Goal: Information Seeking & Learning: Learn about a topic

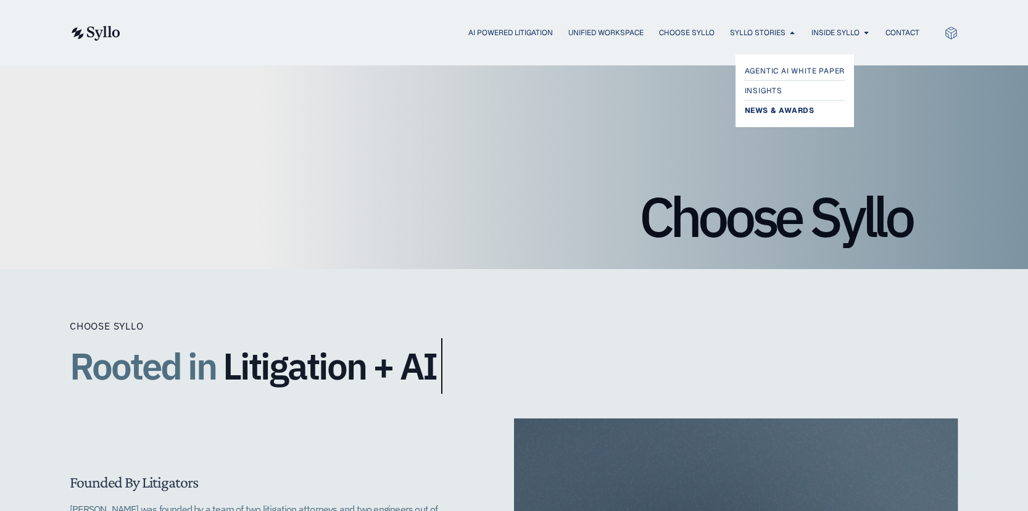
click at [769, 109] on span "News & Awards" at bounding box center [780, 110] width 70 height 15
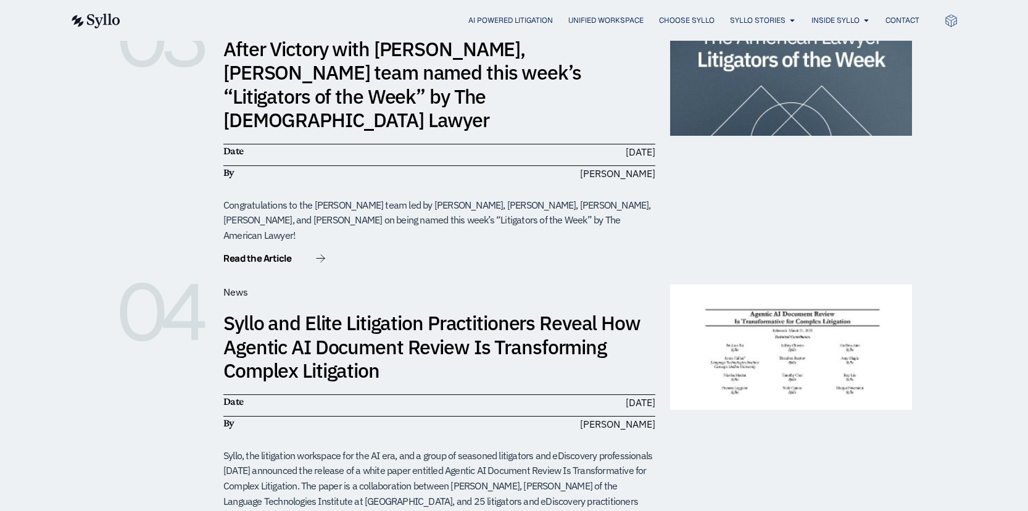
scroll to position [792, 0]
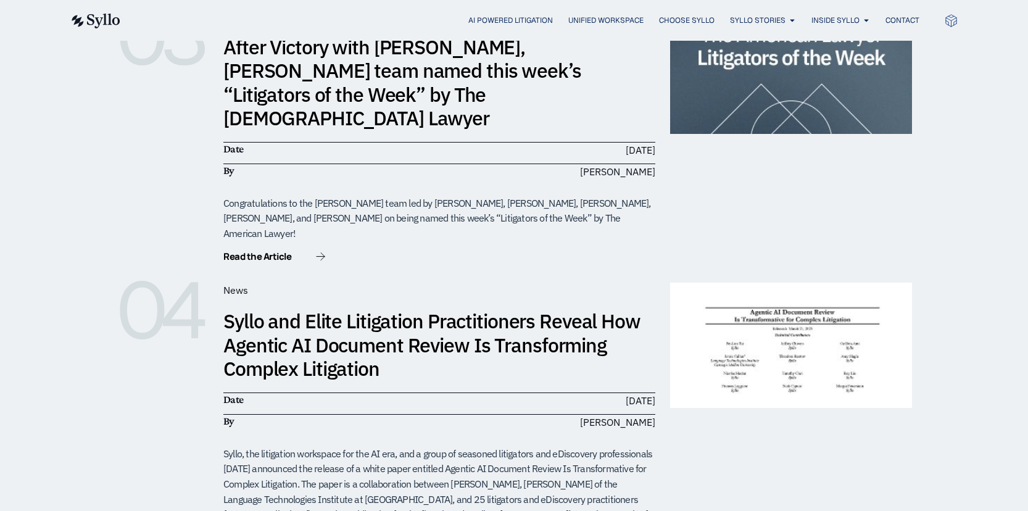
click at [314, 308] on link "Syllo and Elite Litigation Practitioners Reveal How Agentic AI Document Review …" at bounding box center [431, 344] width 417 height 73
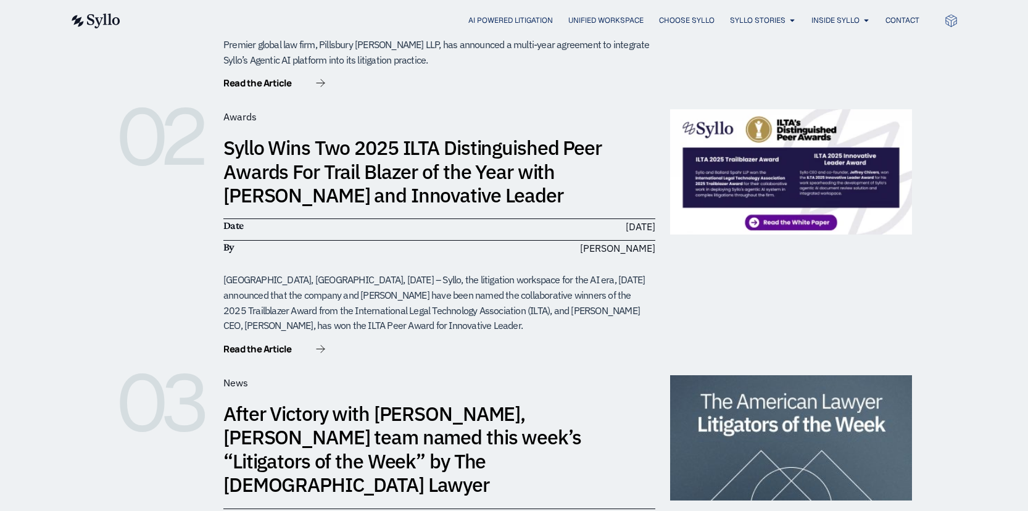
scroll to position [422, 0]
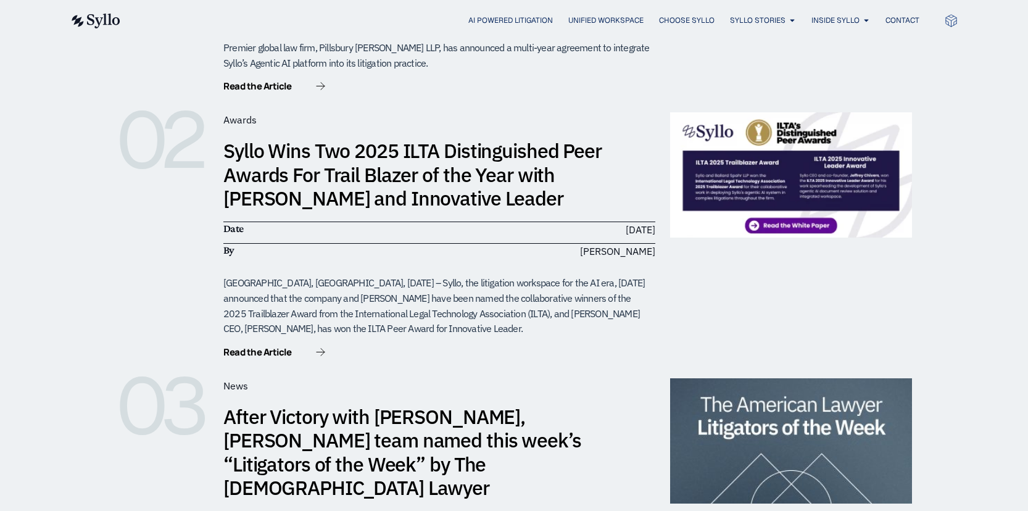
click at [348, 175] on link "Syllo Wins Two 2025 ILTA Distinguished Peer Awards For Trail Blazer of the Year…" at bounding box center [412, 174] width 378 height 73
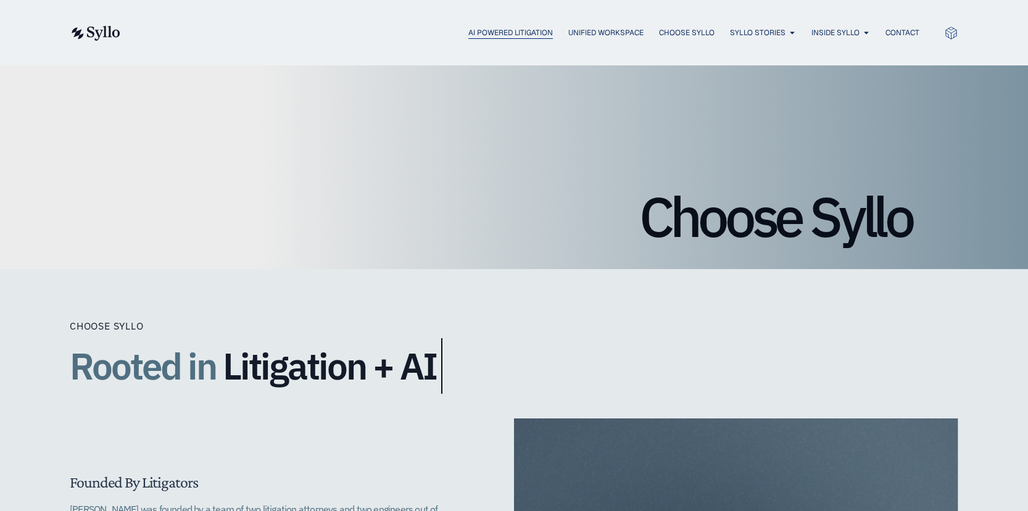
click at [520, 31] on span "AI Powered Litigation" at bounding box center [510, 32] width 85 height 11
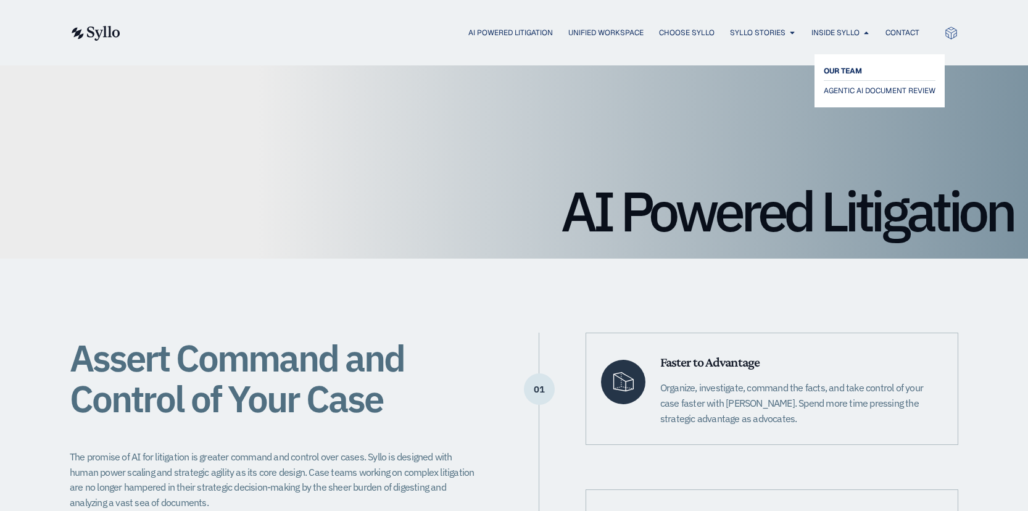
click at [841, 68] on span "OUR TEAM" at bounding box center [843, 71] width 38 height 15
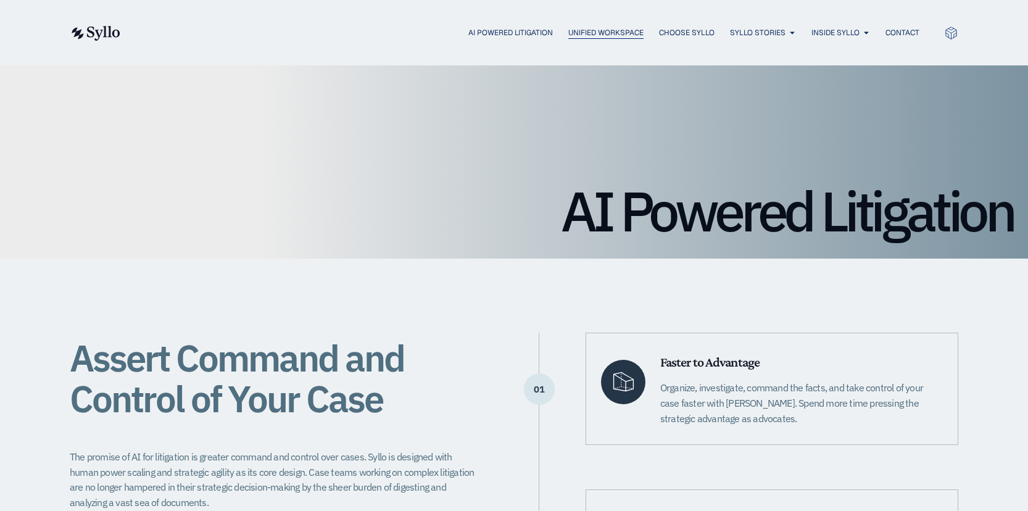
scroll to position [-1, 0]
click at [609, 30] on span "Unified Workspace" at bounding box center [605, 32] width 75 height 11
